Goal: Information Seeking & Learning: Learn about a topic

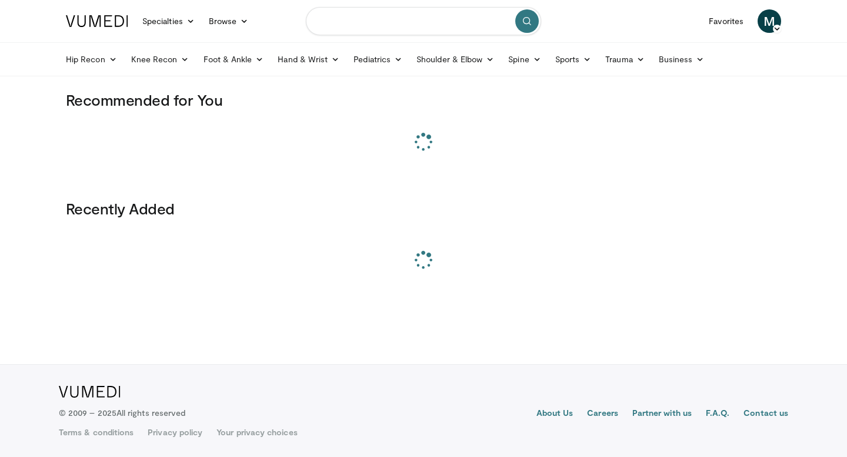
click at [329, 24] on input "Search topics, interventions" at bounding box center [423, 21] width 235 height 28
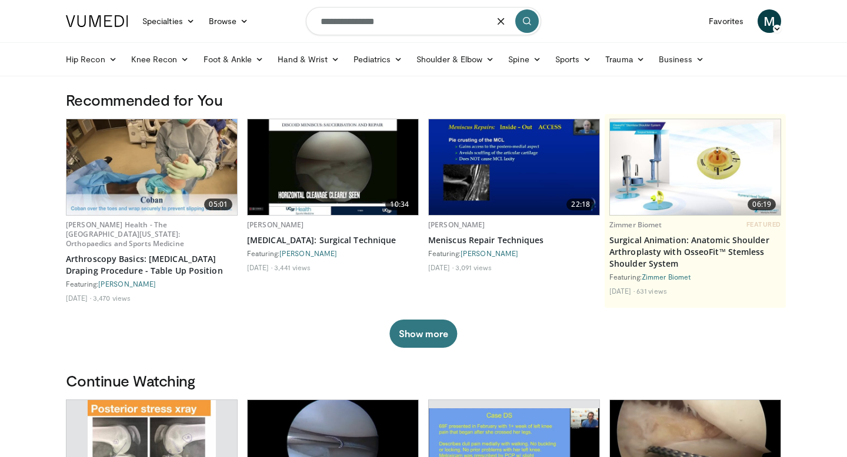
type input "**********"
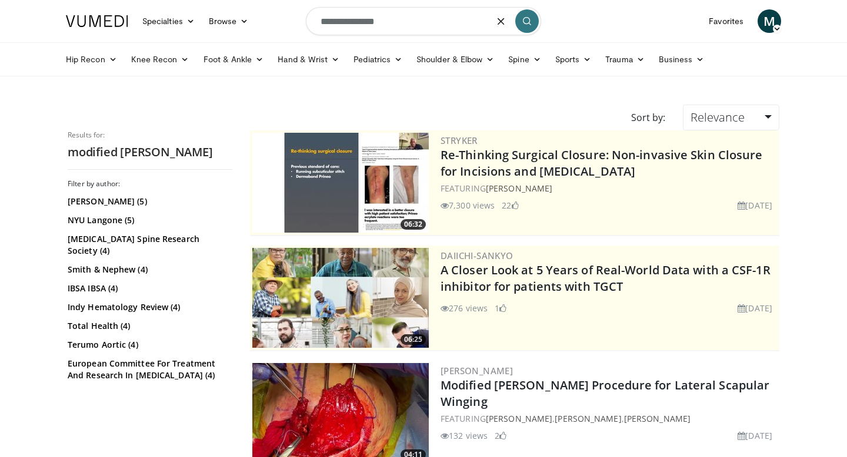
click at [361, 19] on input "**********" at bounding box center [423, 21] width 235 height 28
type input "******"
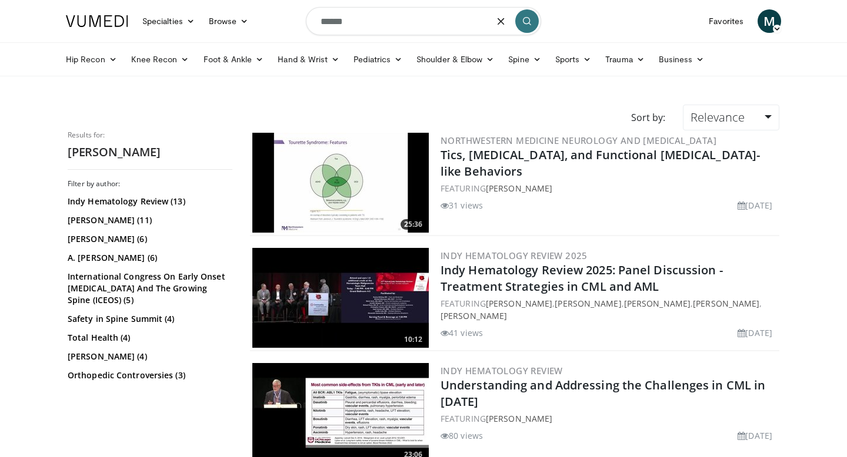
click at [374, 29] on input "******" at bounding box center [423, 21] width 235 height 28
type input "**********"
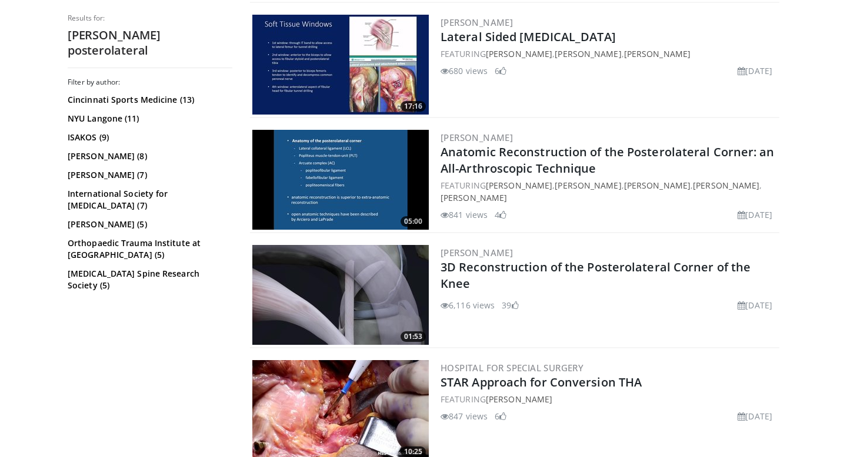
scroll to position [2205, 0]
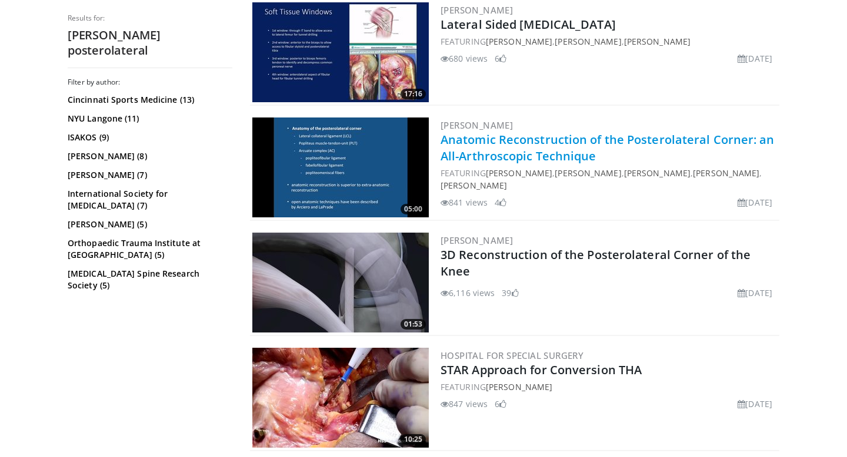
click at [562, 149] on link "Anatomic Reconstruction of the Posterolateral Corner: an All-Arthroscopic Techn…" at bounding box center [607, 148] width 334 height 32
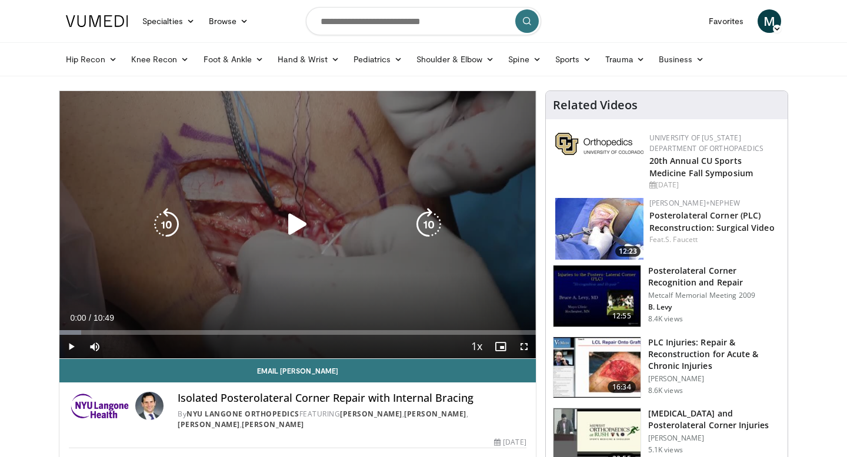
click at [288, 238] on icon "Video Player" at bounding box center [297, 224] width 33 height 33
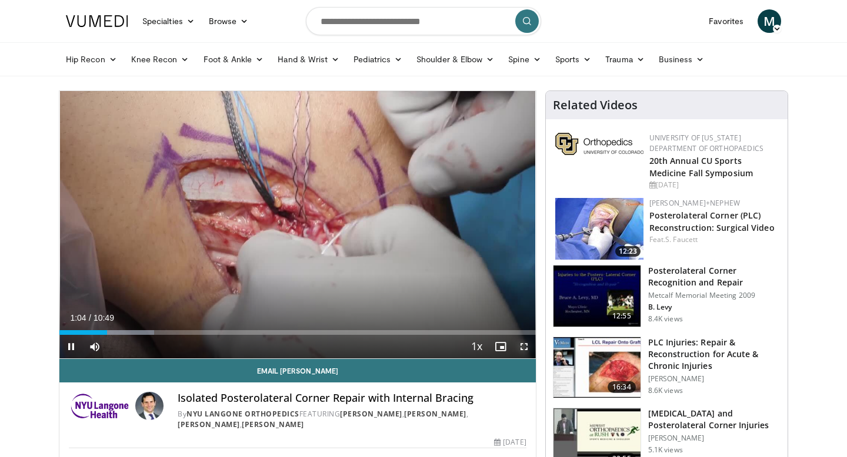
click at [525, 346] on span "Video Player" at bounding box center [524, 347] width 24 height 24
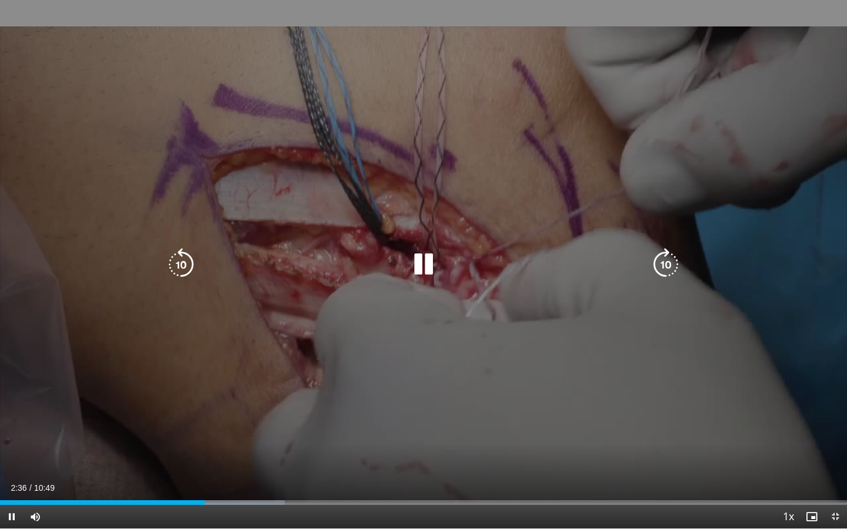
click at [542, 393] on div "10 seconds Tap to unmute" at bounding box center [423, 264] width 847 height 529
click at [517, 351] on div "10 seconds Tap to unmute" at bounding box center [423, 264] width 847 height 529
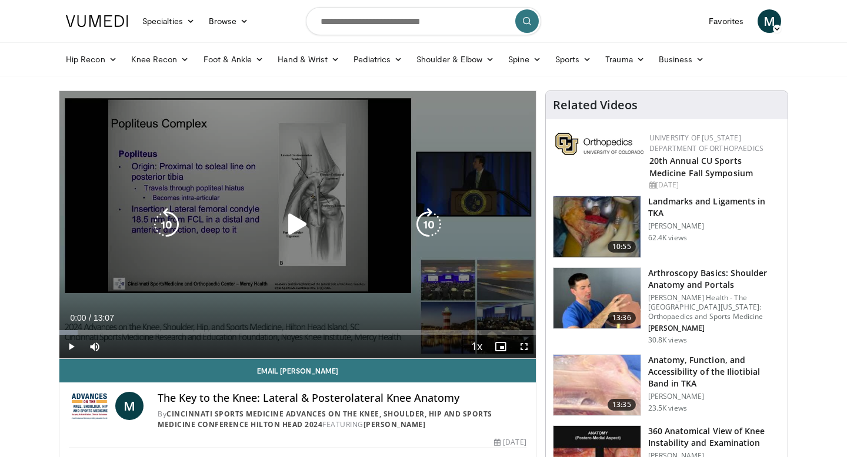
click at [310, 224] on icon "Video Player" at bounding box center [297, 224] width 33 height 33
click at [451, 300] on div "10 seconds Tap to unmute" at bounding box center [297, 225] width 476 height 268
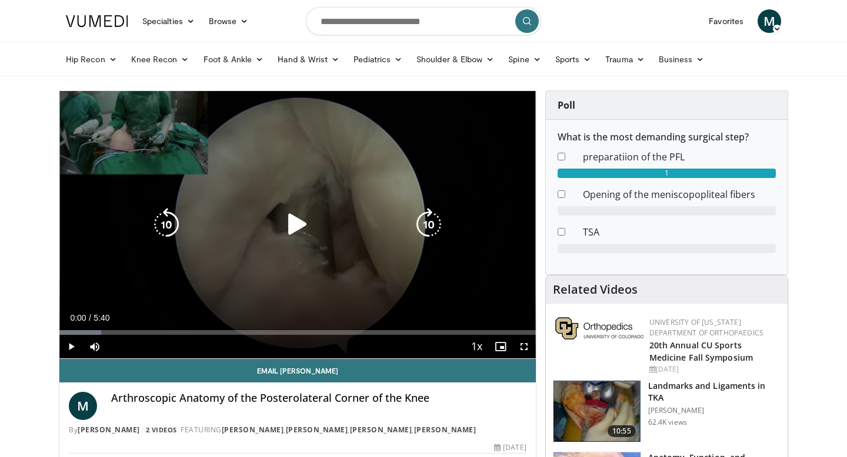
click at [378, 191] on div "10 seconds Tap to unmute" at bounding box center [297, 225] width 476 height 268
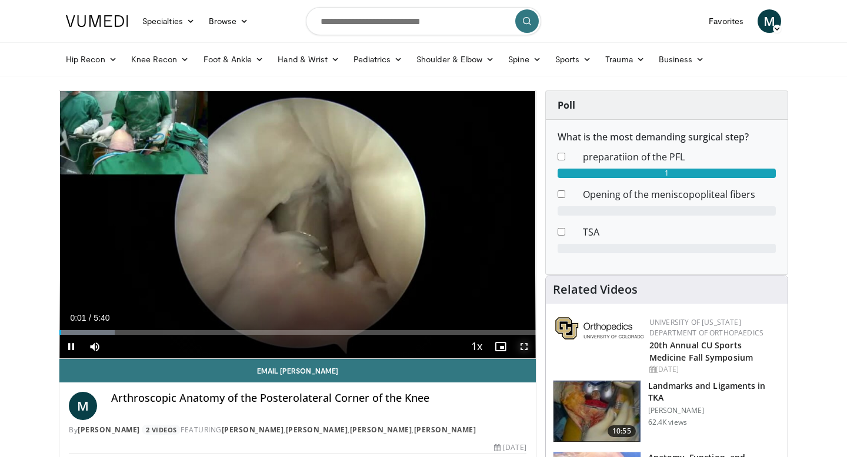
click at [525, 347] on span "Video Player" at bounding box center [524, 347] width 24 height 24
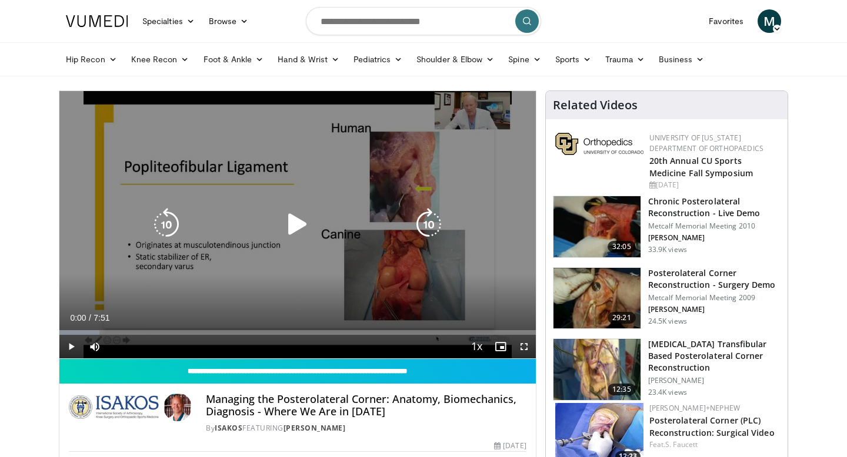
click at [296, 229] on icon "Video Player" at bounding box center [297, 224] width 33 height 33
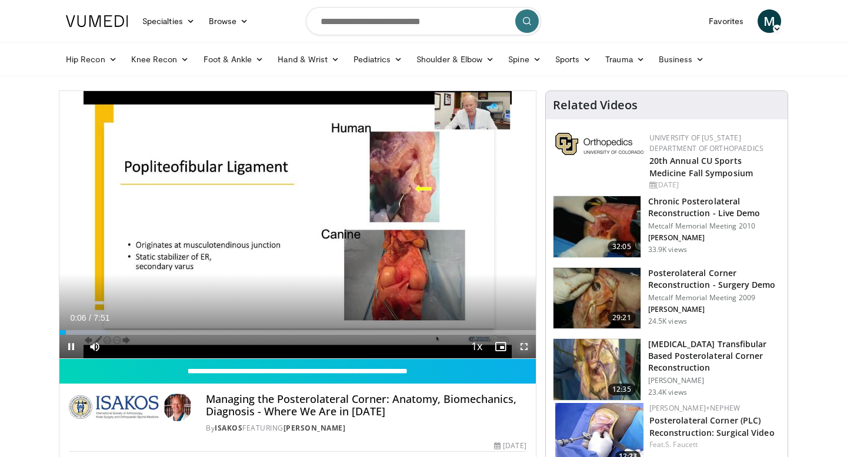
click at [527, 349] on span "Video Player" at bounding box center [524, 347] width 24 height 24
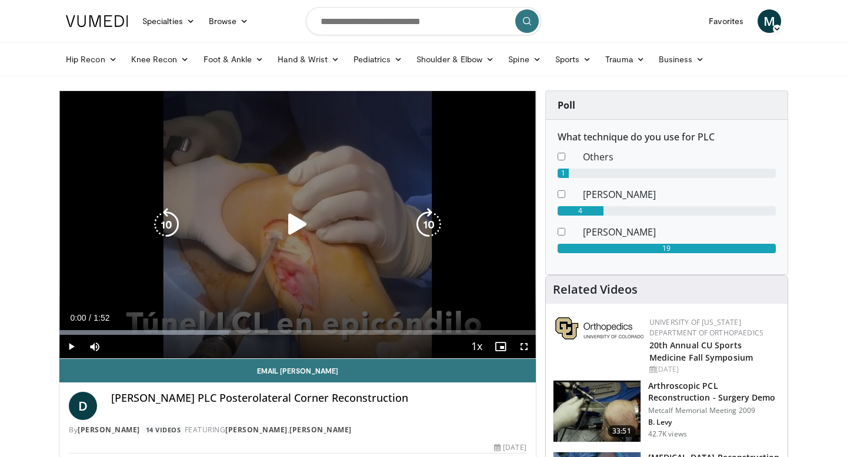
click at [330, 192] on div "10 seconds Tap to unmute" at bounding box center [297, 225] width 476 height 268
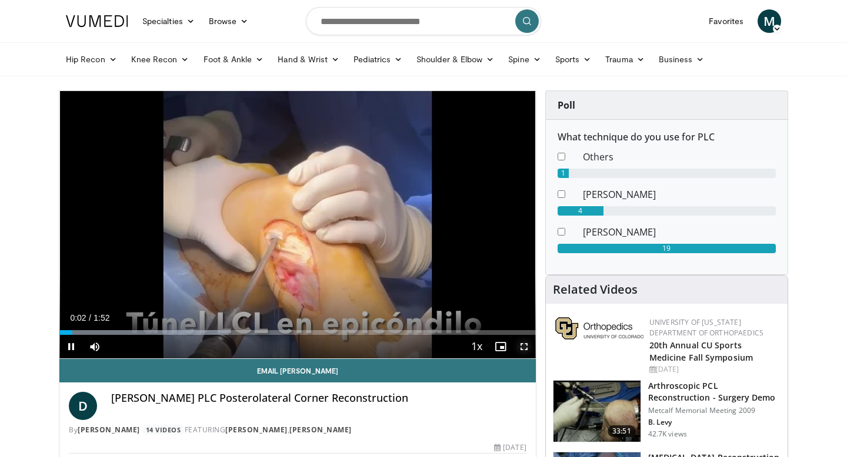
click at [523, 349] on span "Video Player" at bounding box center [524, 347] width 24 height 24
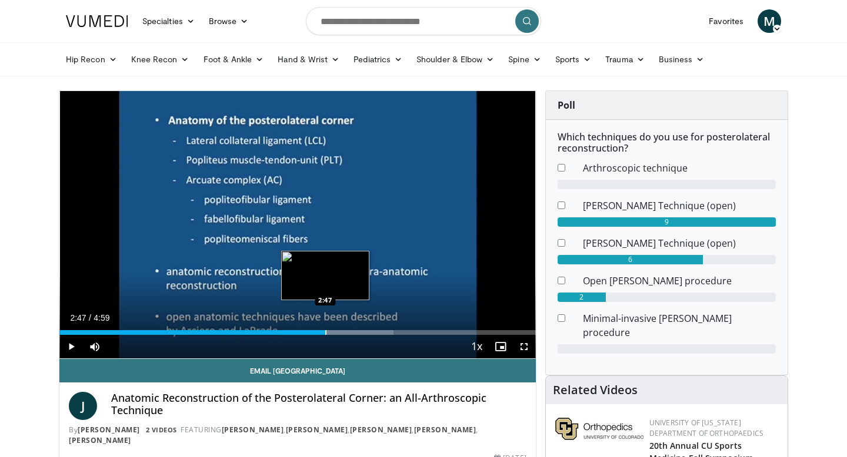
click at [325, 331] on div "Progress Bar" at bounding box center [325, 332] width 1 height 5
click at [332, 333] on div "Progress Bar" at bounding box center [332, 332] width 1 height 5
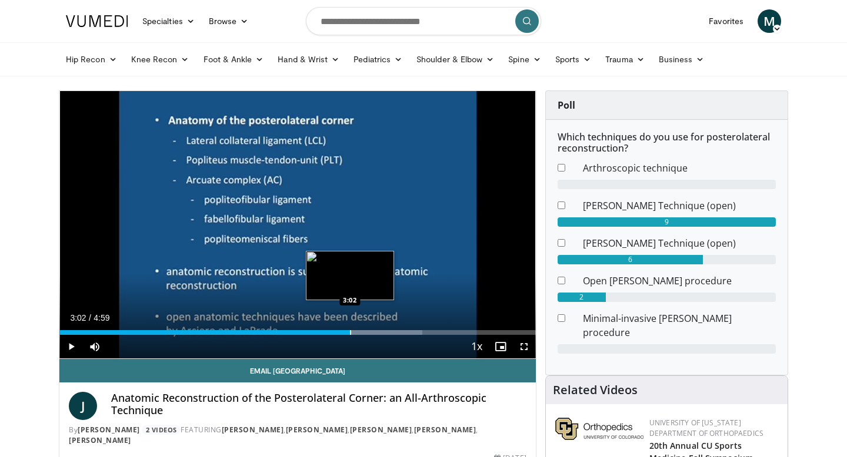
click at [350, 333] on div "Progress Bar" at bounding box center [350, 332] width 1 height 5
click at [367, 331] on div "Progress Bar" at bounding box center [367, 332] width 1 height 5
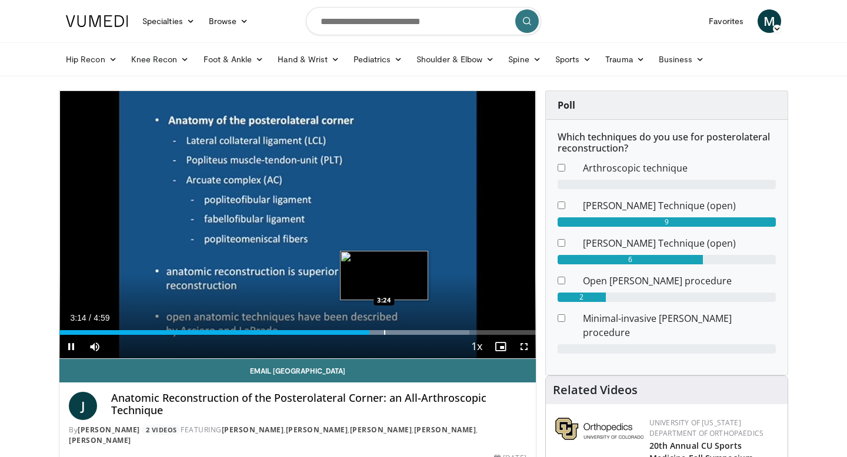
click at [384, 330] on div "Progress Bar" at bounding box center [384, 332] width 1 height 5
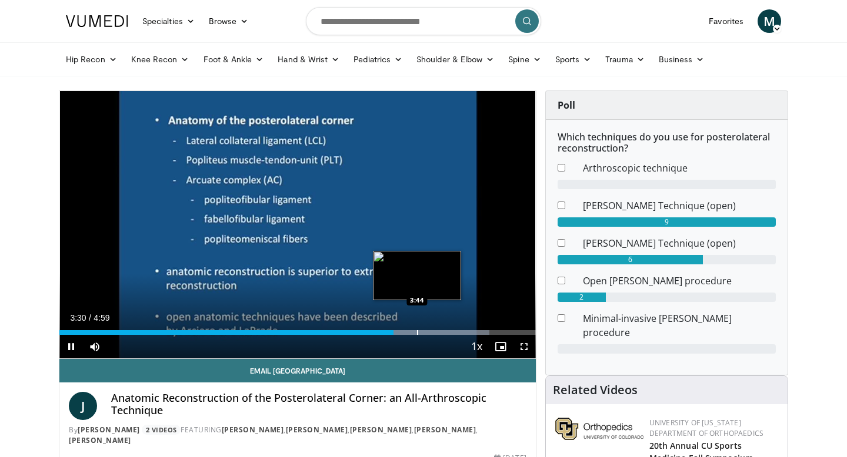
click at [417, 333] on div "Progress Bar" at bounding box center [417, 332] width 1 height 5
